Goal: Task Accomplishment & Management: Manage account settings

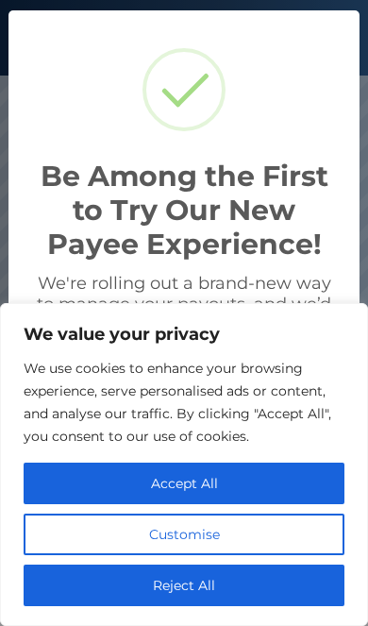
scroll to position [359, 368]
click at [235, 487] on button "Accept All" at bounding box center [184, 483] width 321 height 42
checkbox input "true"
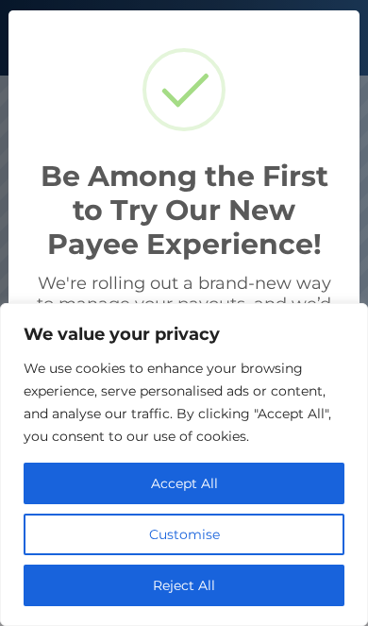
checkbox input "true"
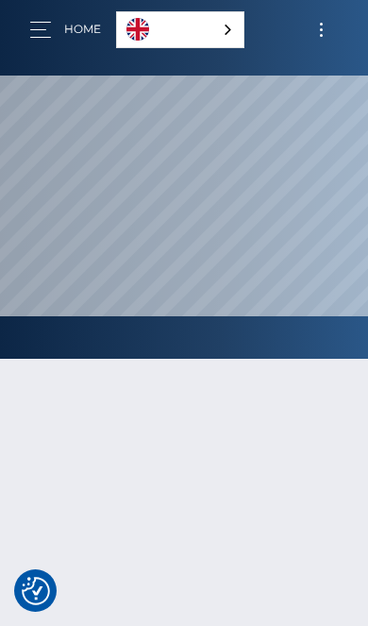
click at [214, 19] on link "English" at bounding box center [180, 29] width 126 height 35
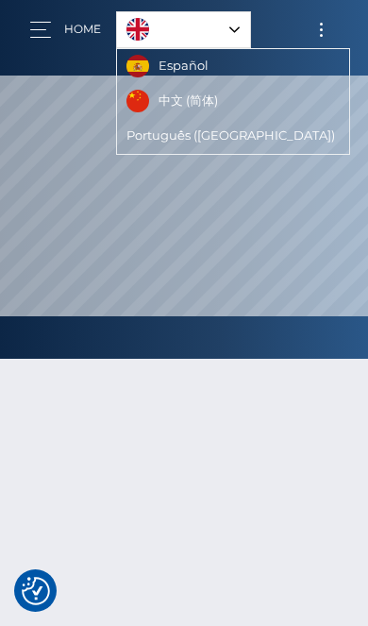
click at [225, 33] on link "English" at bounding box center [183, 29] width 133 height 35
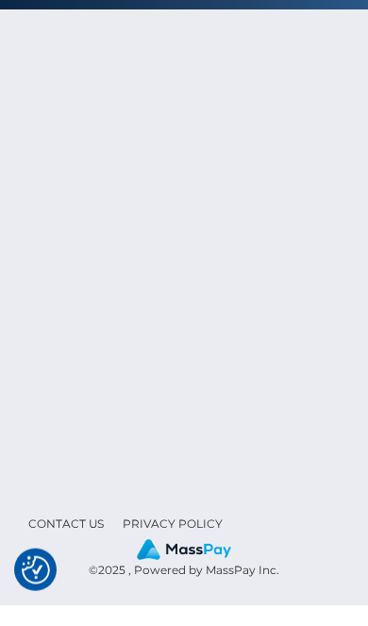
scroll to position [328, 0]
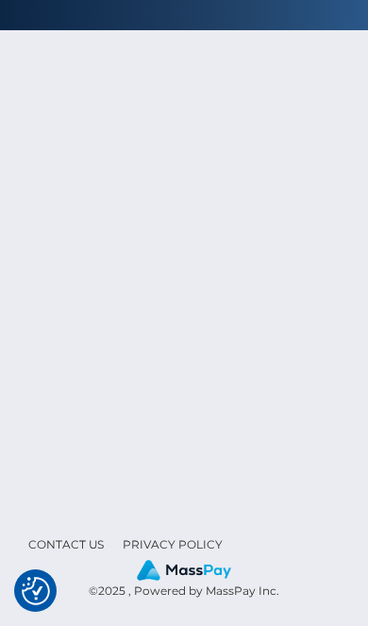
click at [34, 605] on img "Consent Preferences" at bounding box center [36, 591] width 28 height 28
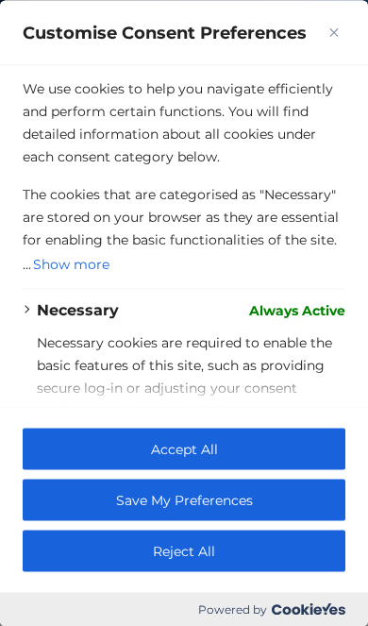
click at [264, 469] on button "Accept All" at bounding box center [184, 449] width 323 height 42
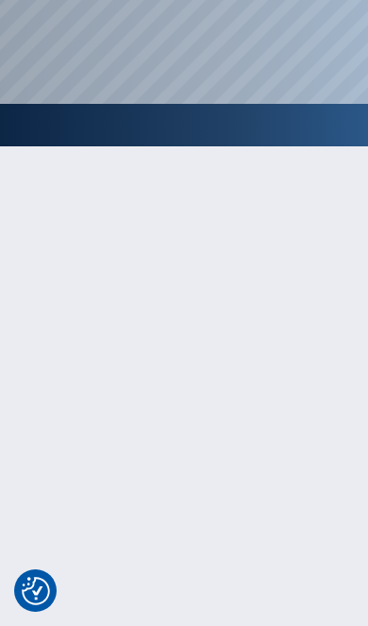
scroll to position [0, 0]
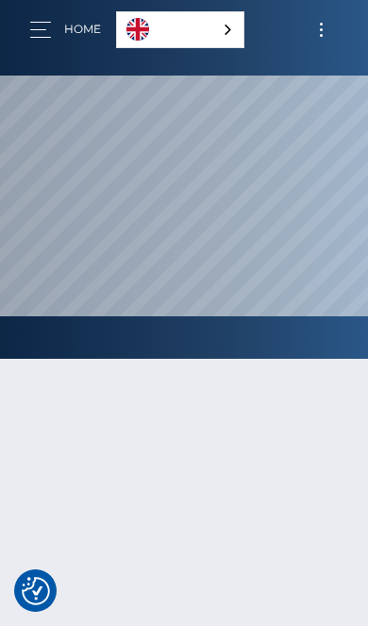
click at [59, 19] on button "button" at bounding box center [46, 29] width 35 height 25
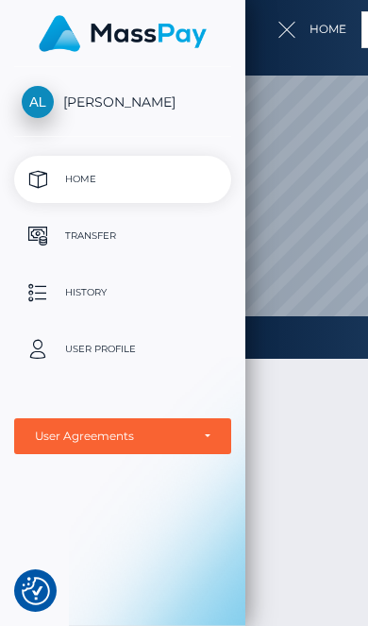
click at [139, 238] on p "Transfer" at bounding box center [123, 236] width 202 height 28
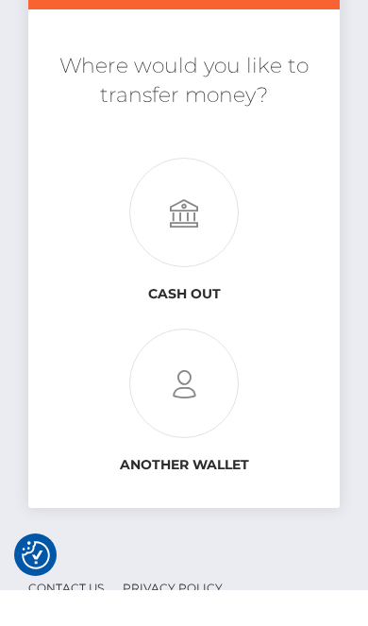
scroll to position [162, 0]
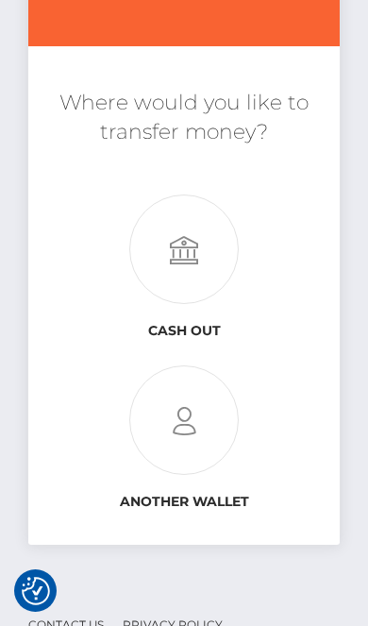
click at [219, 240] on icon at bounding box center [183, 249] width 311 height 109
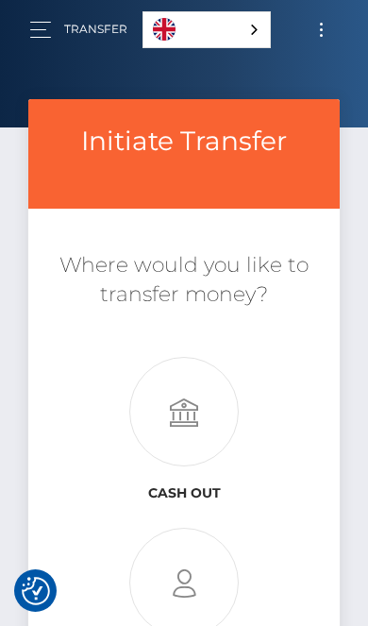
click at [331, 42] on button "Toggle navigation" at bounding box center [321, 29] width 35 height 25
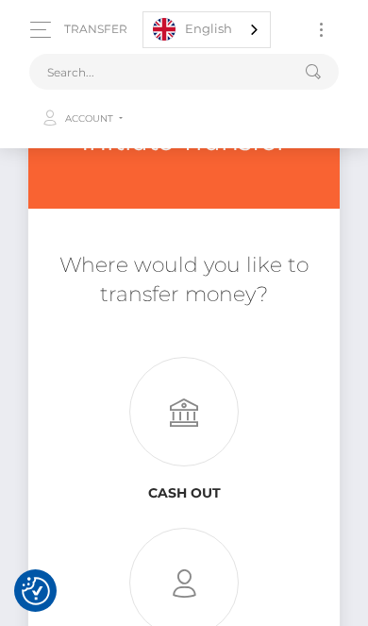
click at [262, 112] on link "Account" at bounding box center [182, 119] width 307 height 40
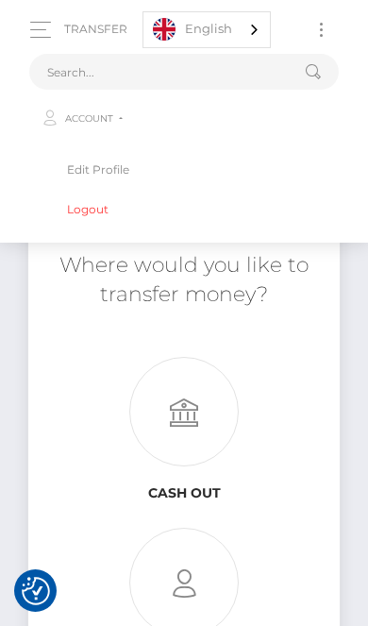
click at [238, 164] on link "Edit Profile" at bounding box center [183, 169] width 279 height 35
